Goal: Navigation & Orientation: Find specific page/section

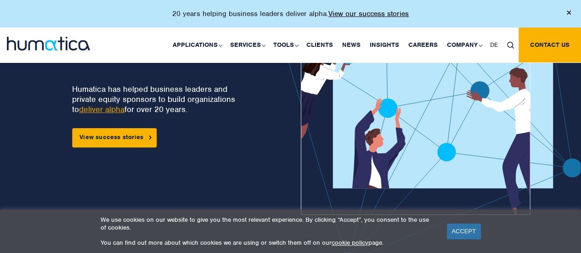
scroll to position [65, 0]
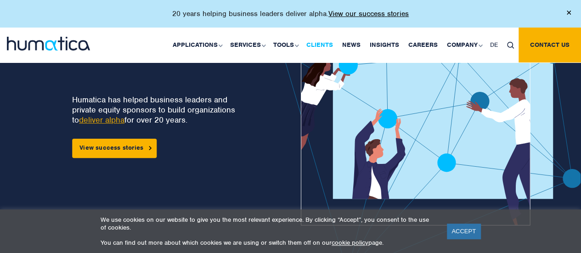
click at [321, 47] on link "Clients" at bounding box center [320, 45] width 36 height 35
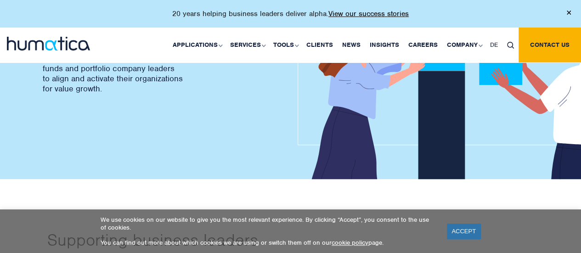
scroll to position [116, 0]
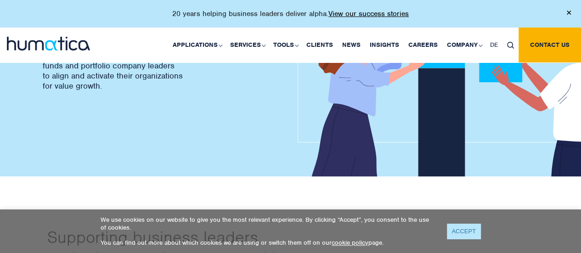
click at [461, 226] on link "ACCEPT" at bounding box center [464, 231] width 34 height 15
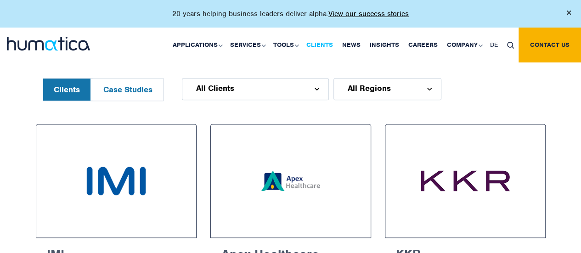
scroll to position [407, 0]
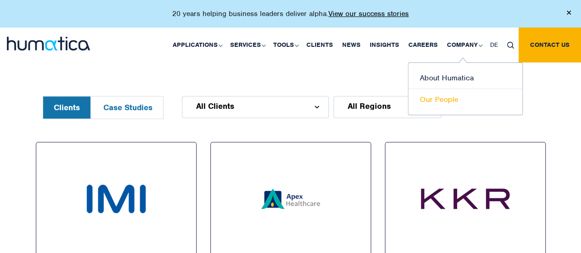
click at [441, 103] on link "Our People" at bounding box center [465, 99] width 114 height 21
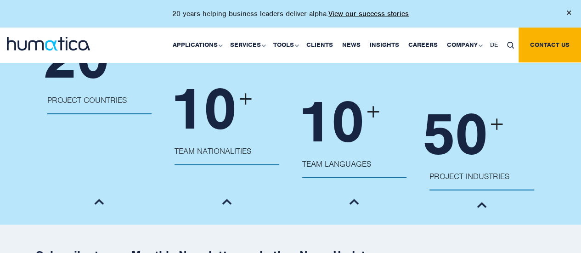
scroll to position [1036, 0]
